Goal: Check status: Check status

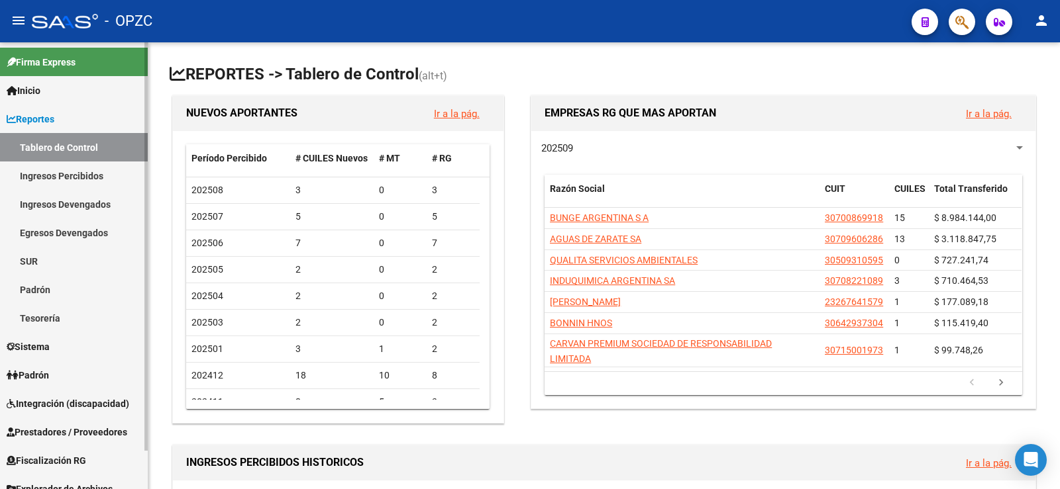
click at [49, 368] on span "Padrón" at bounding box center [28, 375] width 42 height 15
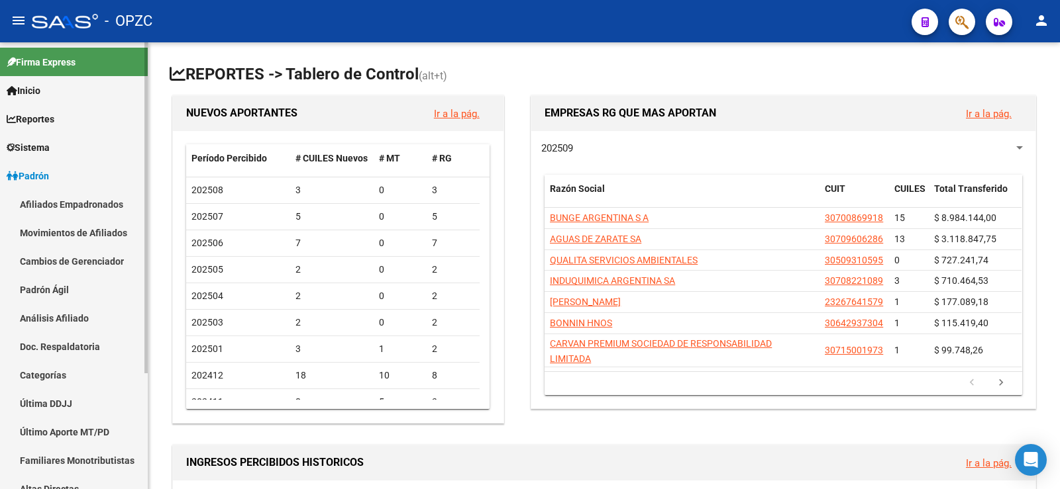
click at [107, 202] on link "Afiliados Empadronados" at bounding box center [74, 204] width 148 height 28
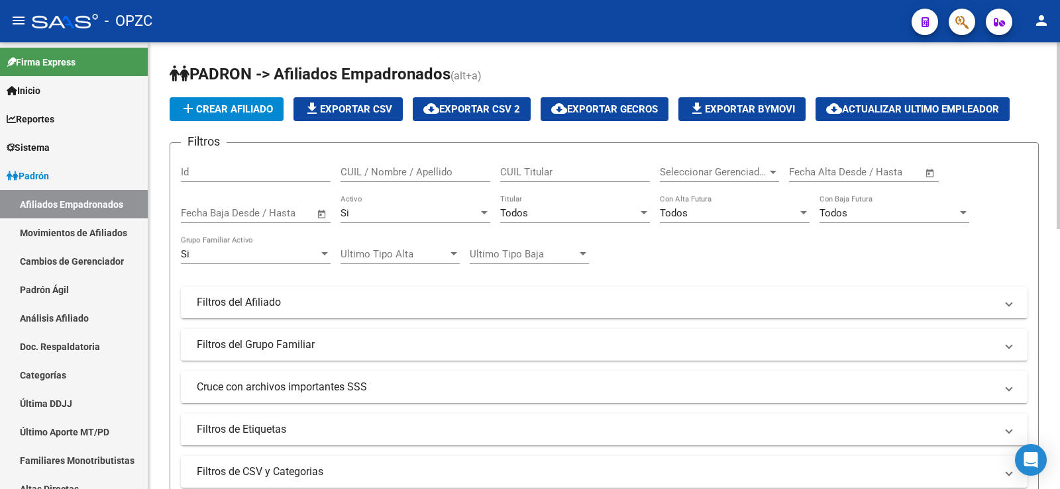
click at [389, 167] on input "CUIL / Nombre / Apellido" at bounding box center [415, 172] width 150 height 12
type input "21144576"
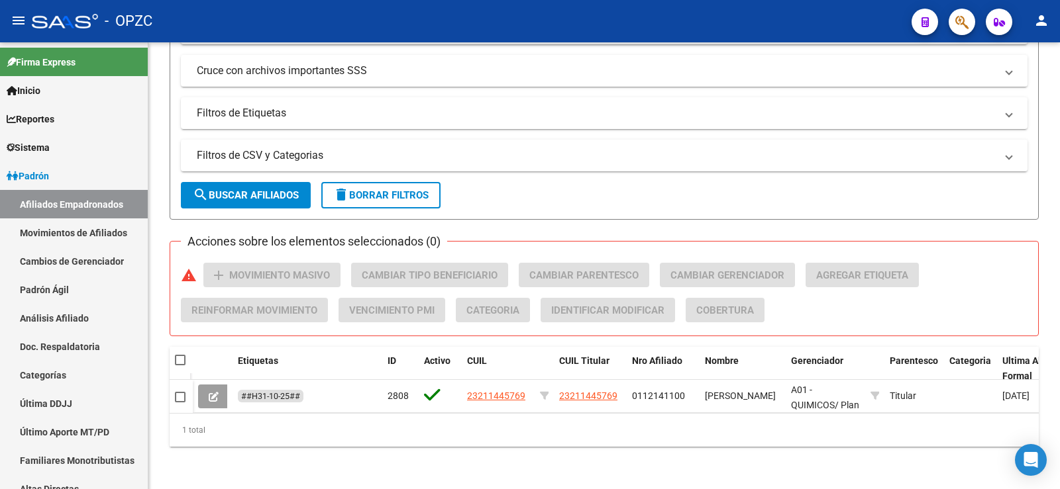
click at [207, 385] on button at bounding box center [213, 397] width 31 height 24
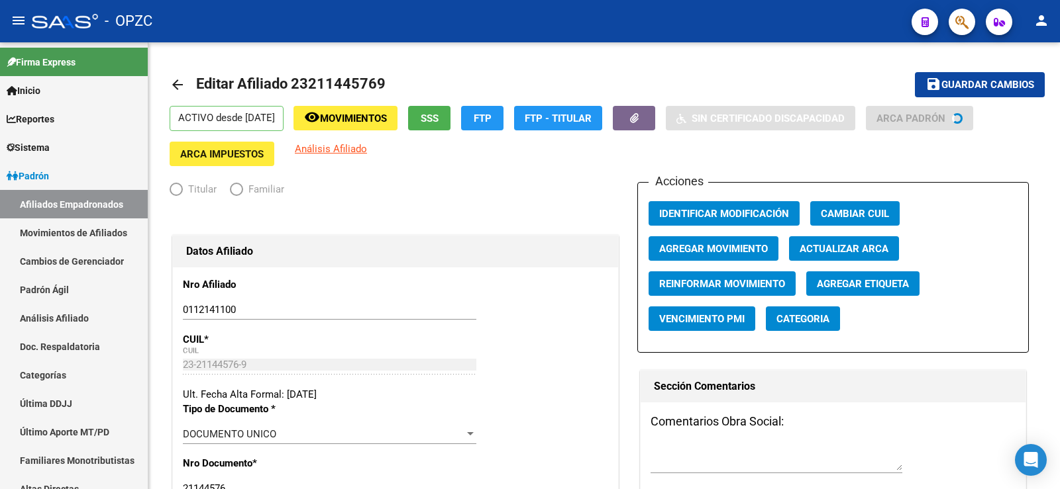
radio input "true"
type input "33-63761744-9"
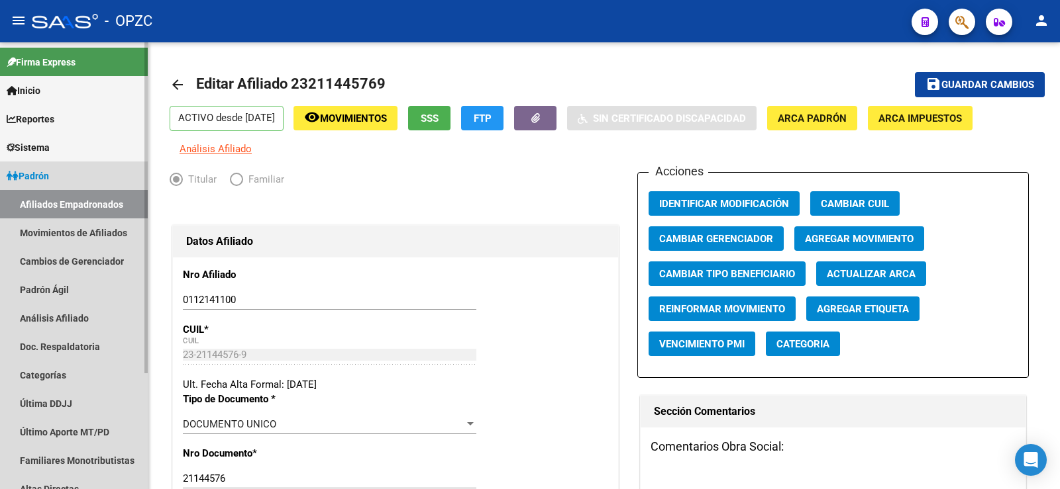
click at [81, 199] on link "Afiliados Empadronados" at bounding box center [74, 204] width 148 height 28
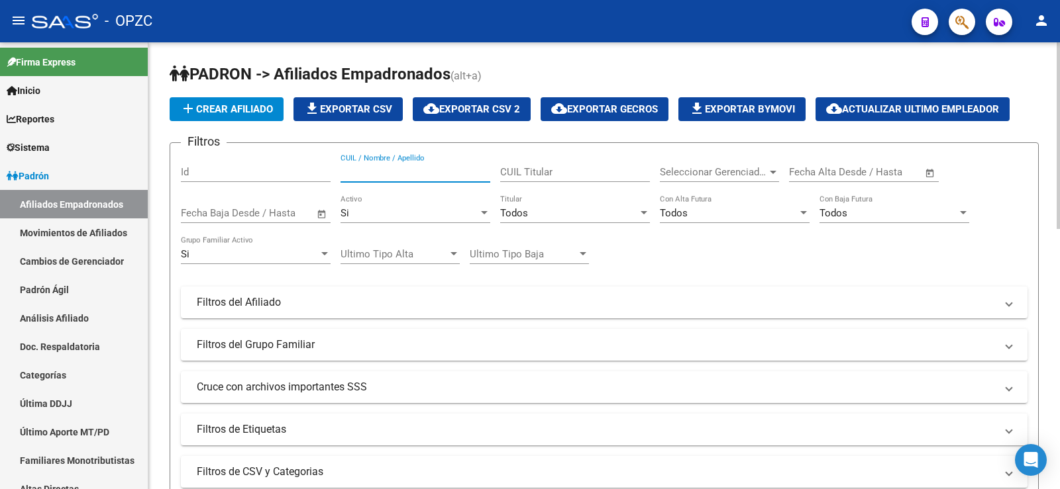
click at [390, 170] on input "CUIL / Nombre / Apellido" at bounding box center [415, 172] width 150 height 12
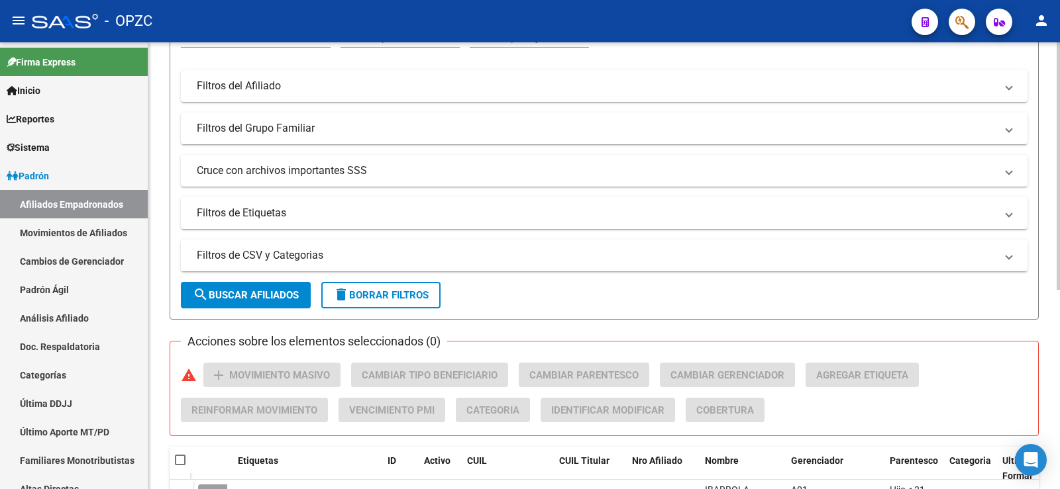
scroll to position [360, 0]
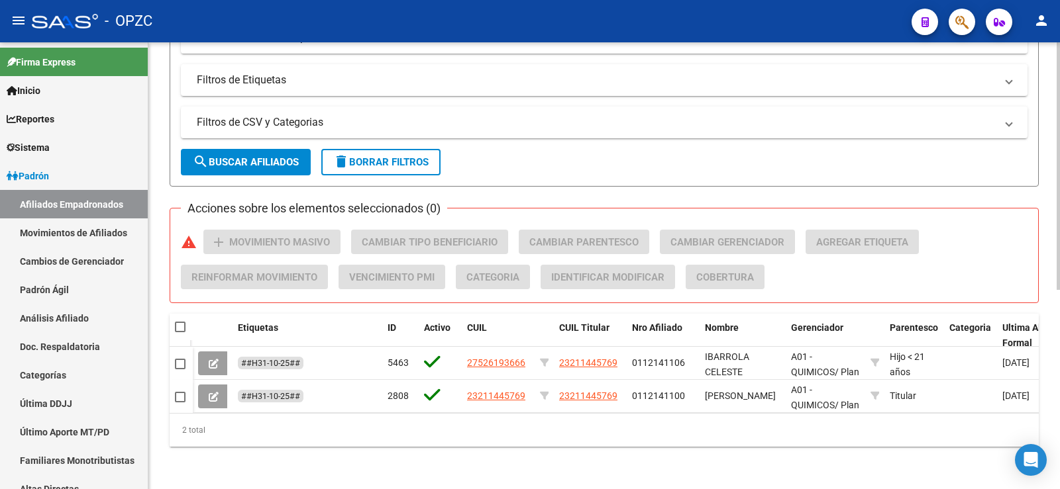
type input "ibarr"
click at [529, 448] on div "PADRON -> Afiliados Empadronados (alt+a) add Crear Afiliado file_download Expor…" at bounding box center [603, 91] width 911 height 797
click at [405, 156] on span "delete Borrar Filtros" at bounding box center [380, 162] width 95 height 12
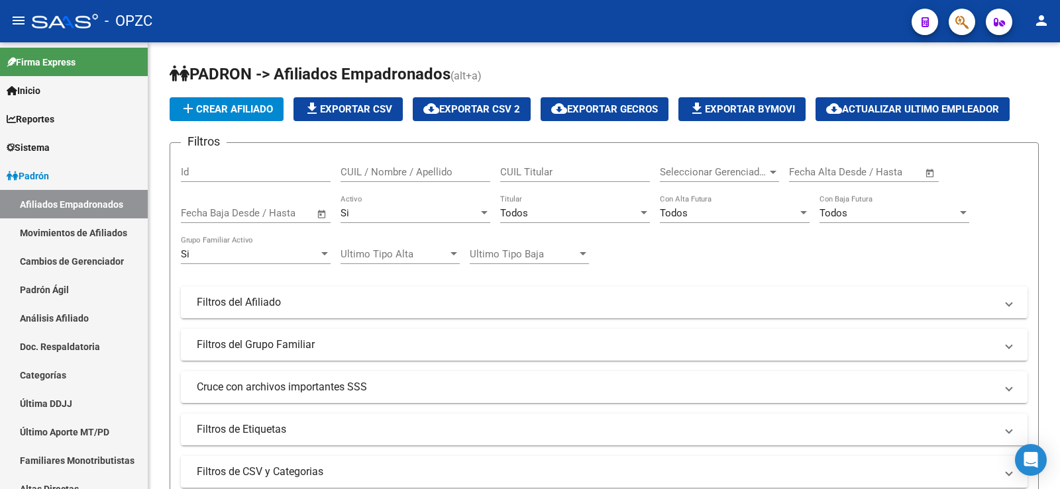
scroll to position [391, 0]
